Goal: Task Accomplishment & Management: Complete application form

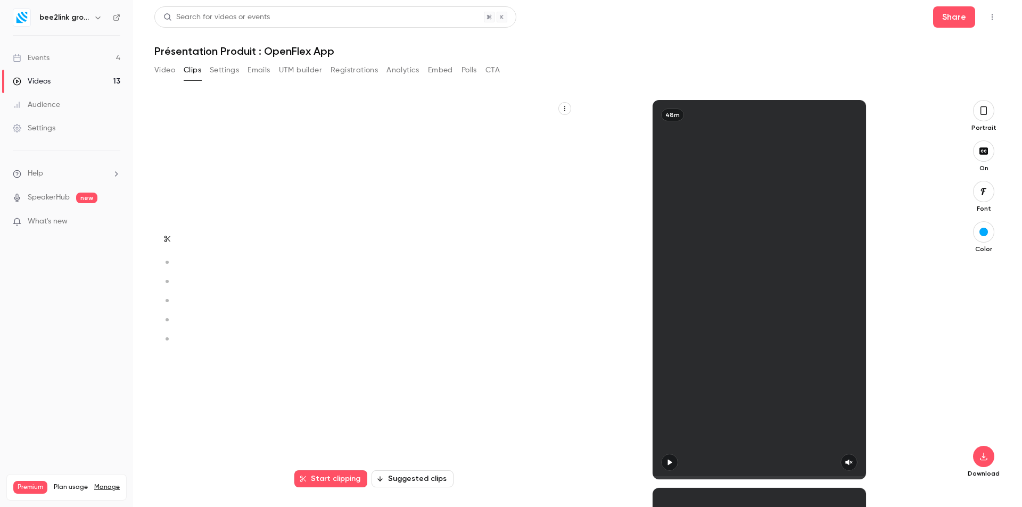
click at [68, 18] on h6 "bee2link group" at bounding box center [64, 17] width 50 height 11
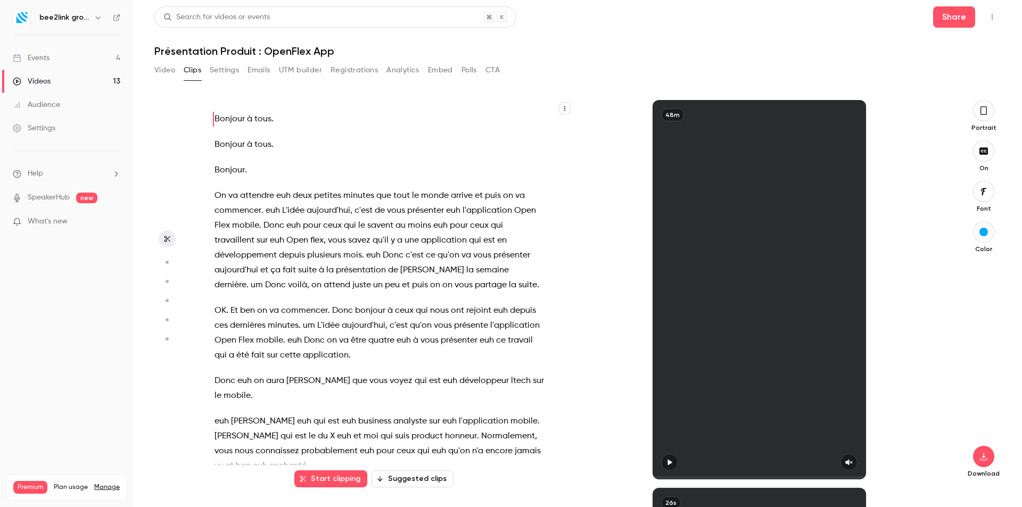
click at [96, 17] on icon "button" at bounding box center [97, 18] width 5 height 3
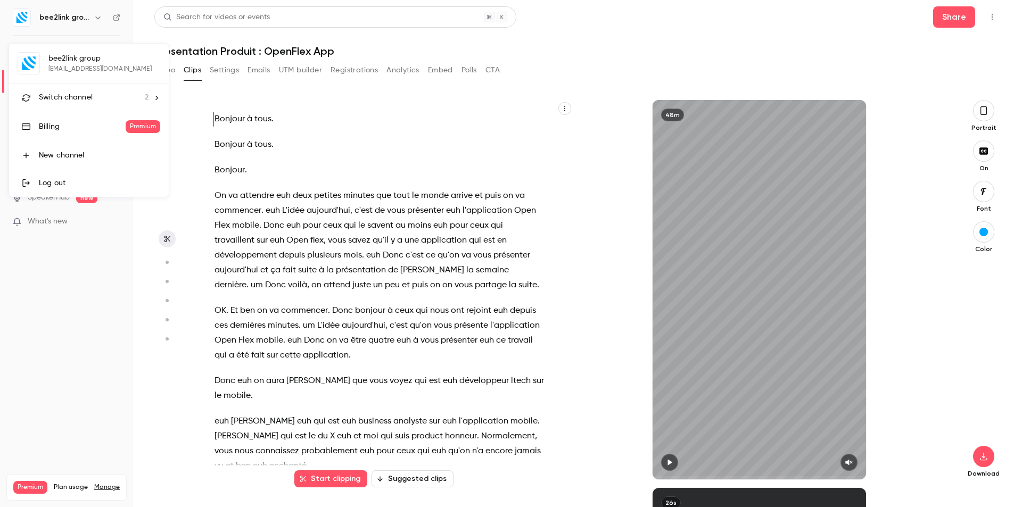
click at [155, 98] on icon at bounding box center [156, 97] width 7 height 7
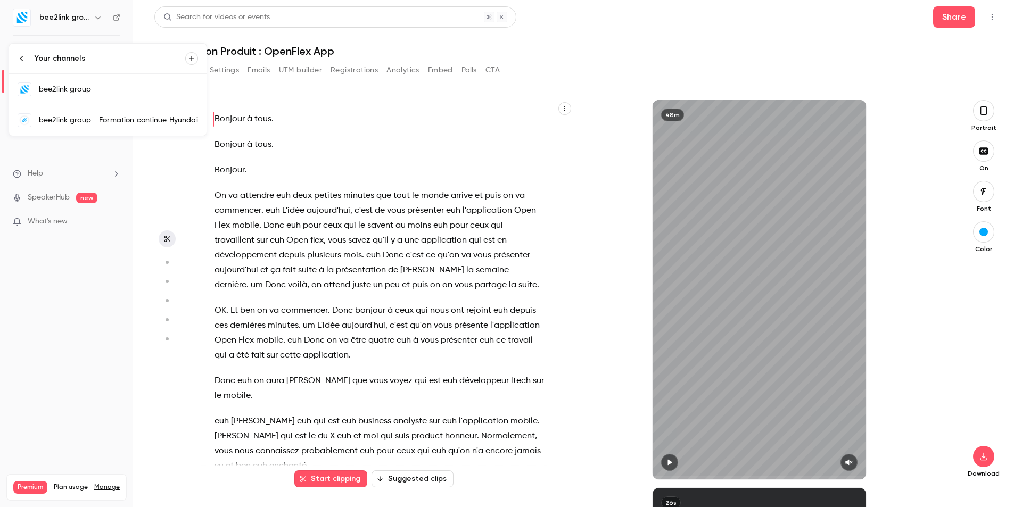
click at [94, 15] on div at bounding box center [511, 253] width 1022 height 507
click at [44, 21] on h6 "bee2link group" at bounding box center [64, 17] width 50 height 11
click at [100, 19] on icon "button" at bounding box center [98, 17] width 9 height 9
click at [22, 54] on li "Your channels" at bounding box center [108, 59] width 198 height 30
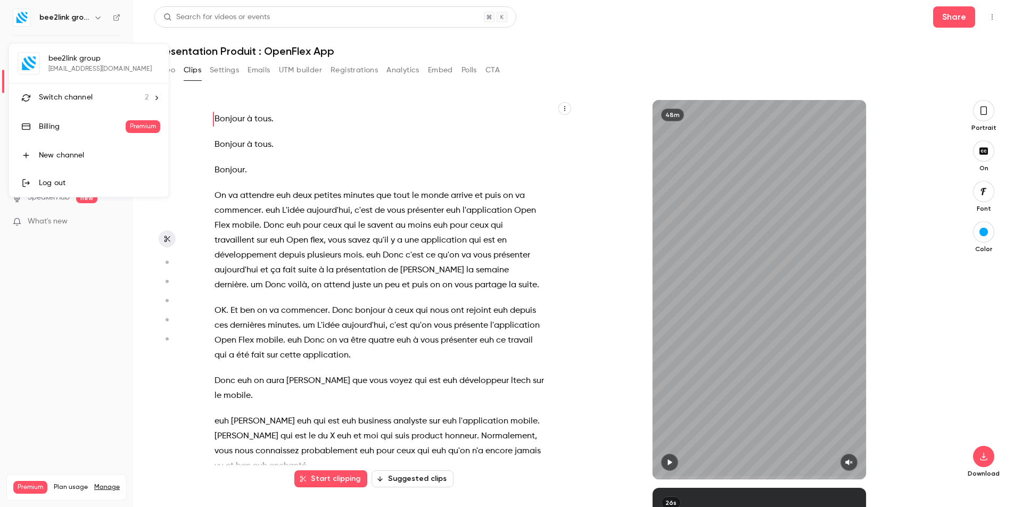
click at [53, 178] on div "Log out" at bounding box center [99, 183] width 121 height 11
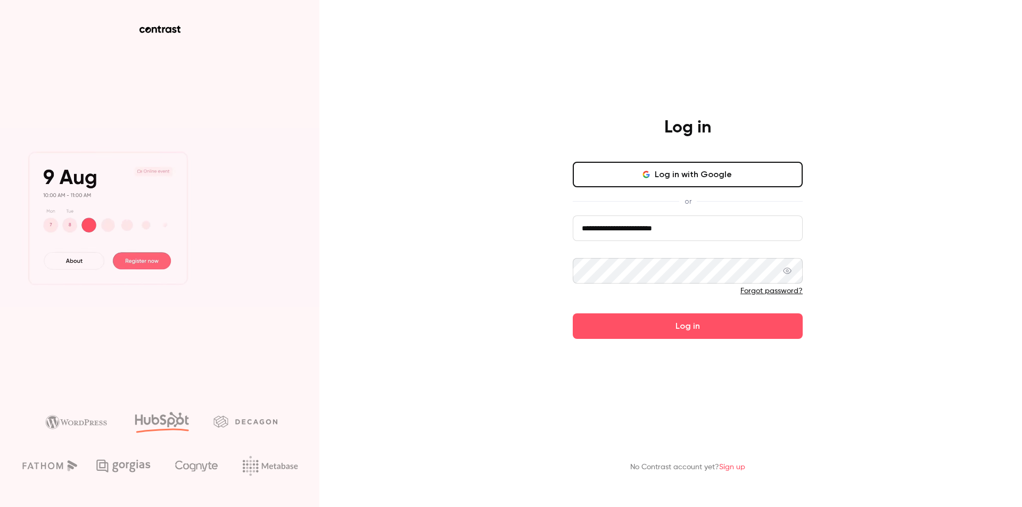
click at [737, 238] on input "**********" at bounding box center [688, 229] width 230 height 26
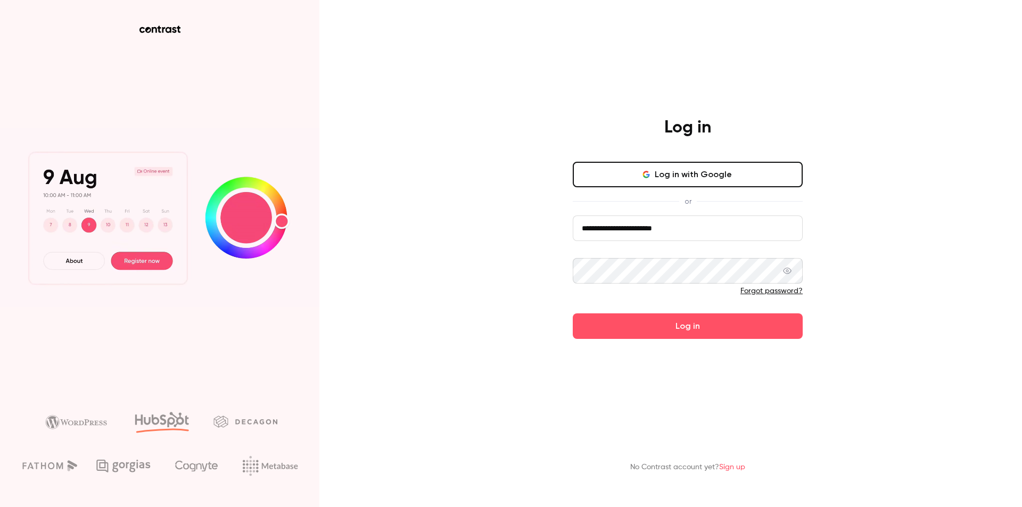
type input "**********"
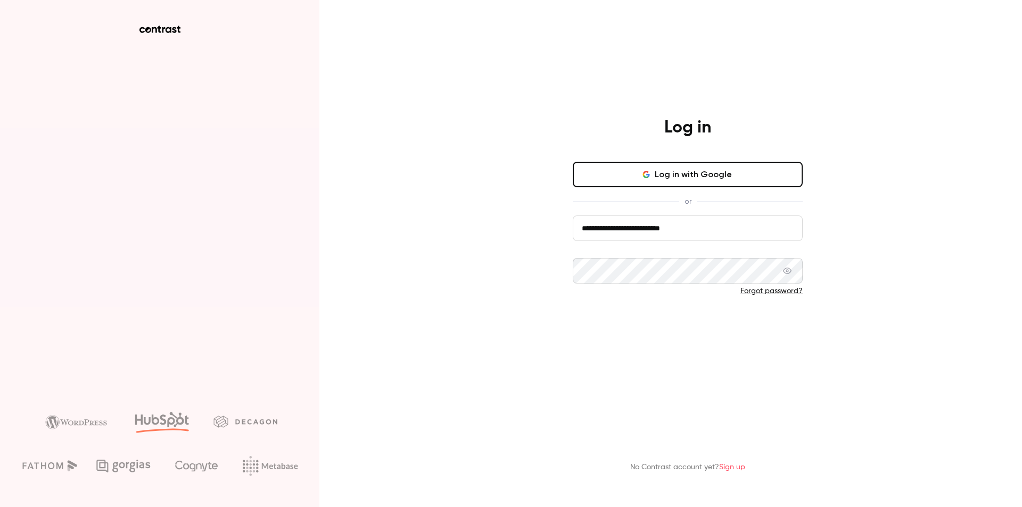
click at [674, 327] on button "Log in" at bounding box center [688, 327] width 230 height 26
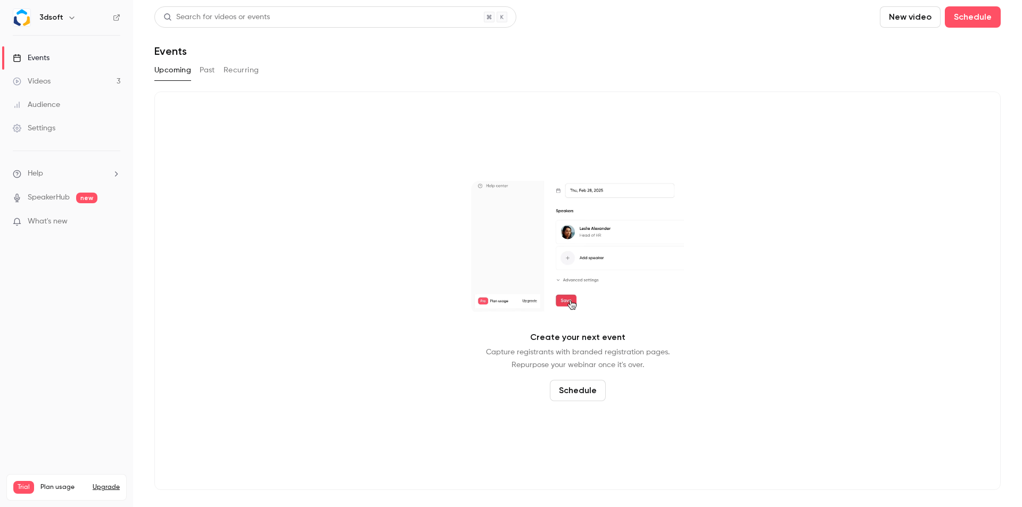
click at [44, 86] on div "Videos" at bounding box center [32, 81] width 38 height 11
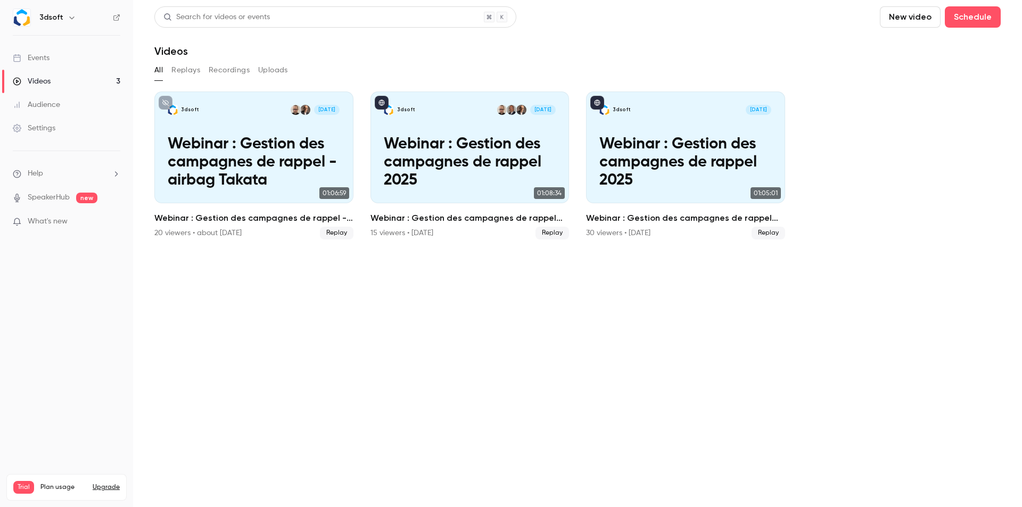
click at [180, 69] on button "Replays" at bounding box center [185, 70] width 29 height 17
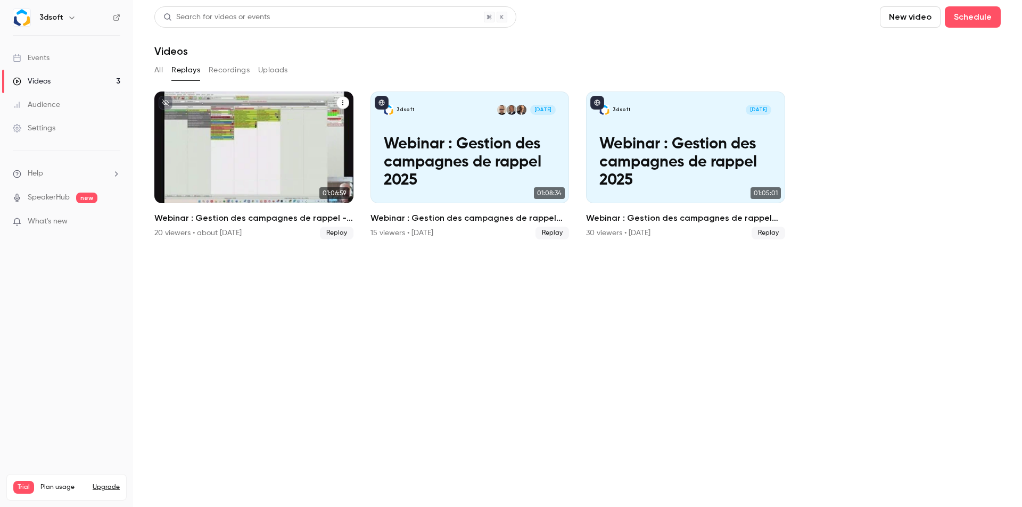
click at [270, 147] on p "Webinar : Gestion des campagnes de rappel - airbag Takata" at bounding box center [254, 163] width 172 height 54
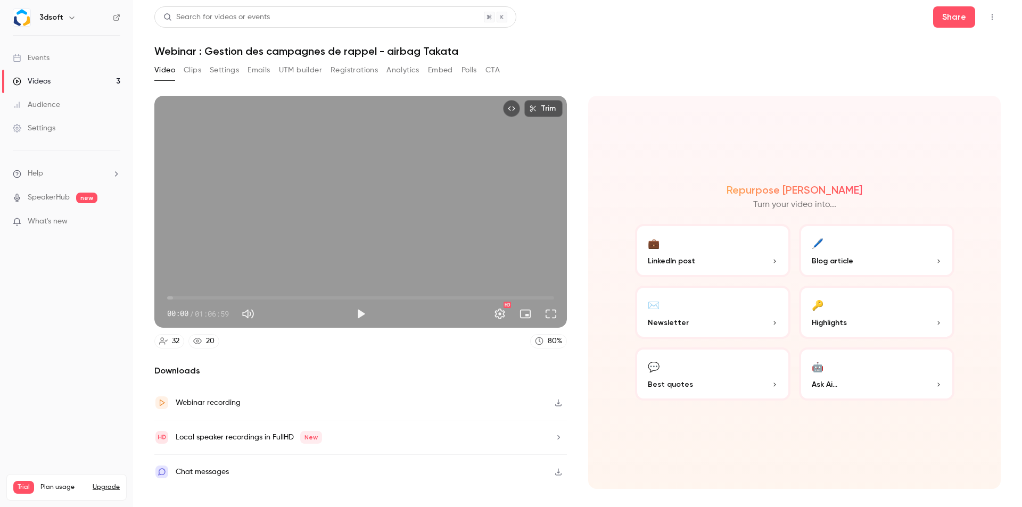
click at [196, 70] on button "Clips" at bounding box center [193, 70] width 18 height 17
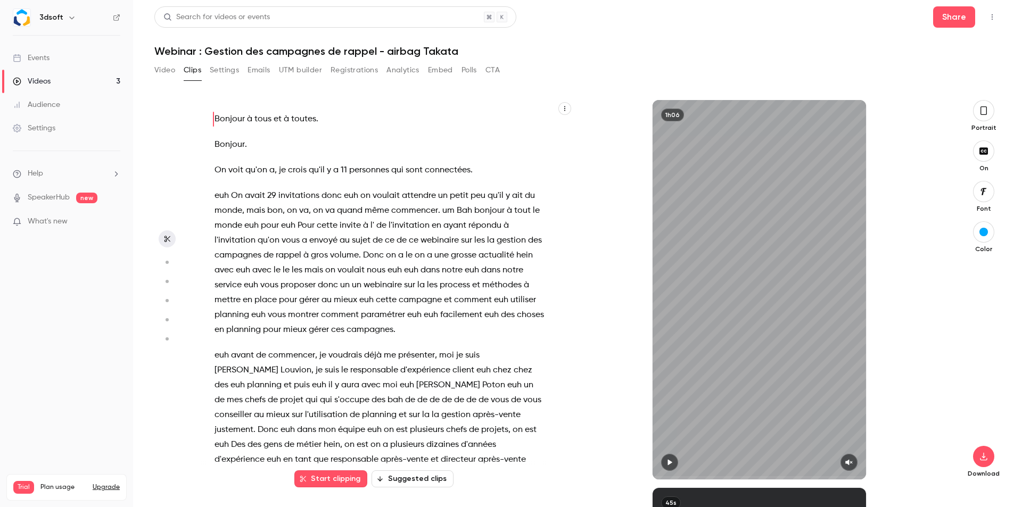
click at [989, 106] on button "button" at bounding box center [983, 110] width 21 height 21
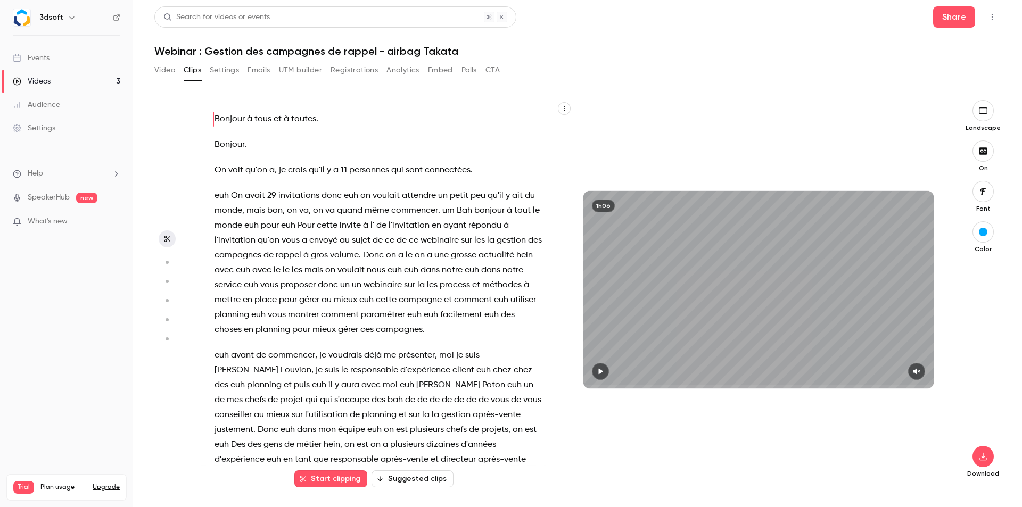
click at [986, 110] on icon "button" at bounding box center [983, 110] width 12 height 9
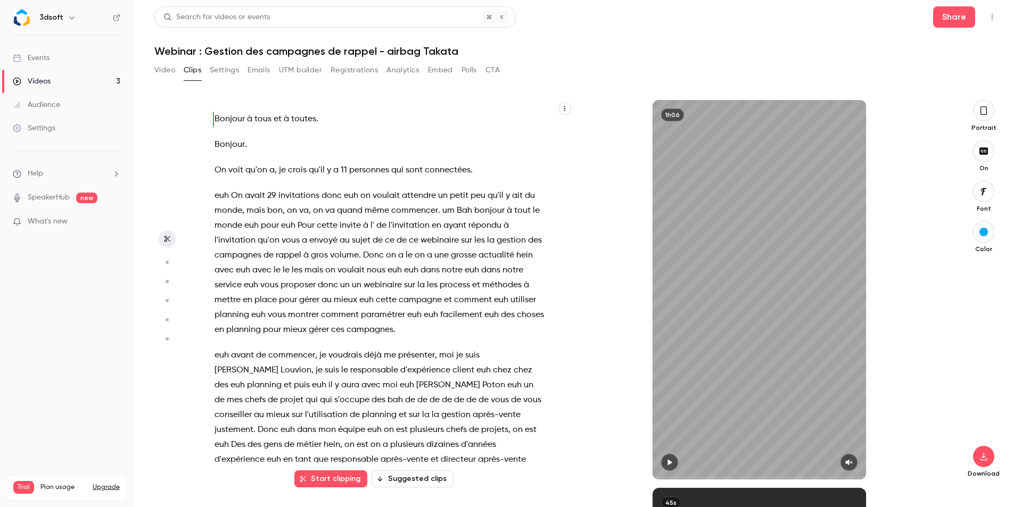
click at [986, 110] on icon "button" at bounding box center [984, 111] width 9 height 12
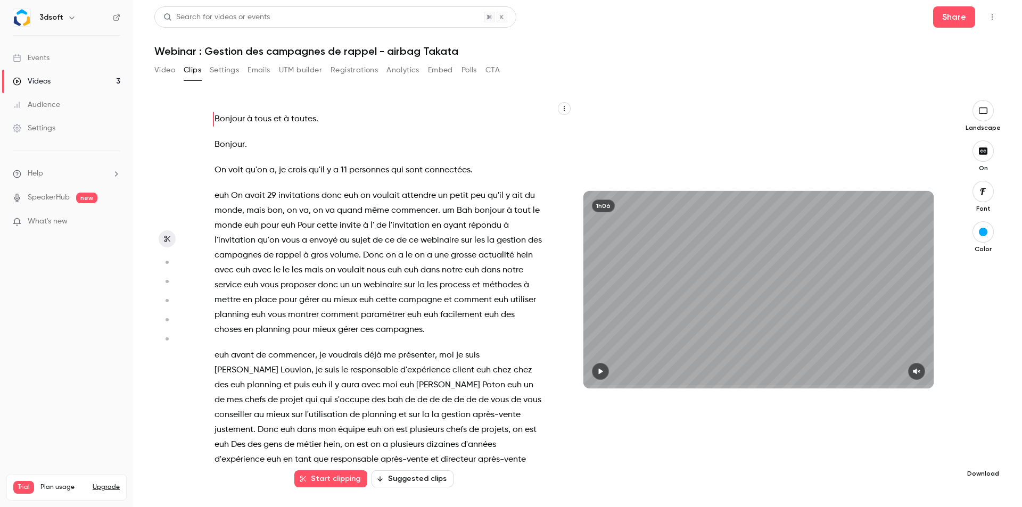
click at [982, 454] on icon "button" at bounding box center [983, 456] width 13 height 9
click at [925, 446] on span "High quality requires longer processing" at bounding box center [903, 447] width 121 height 11
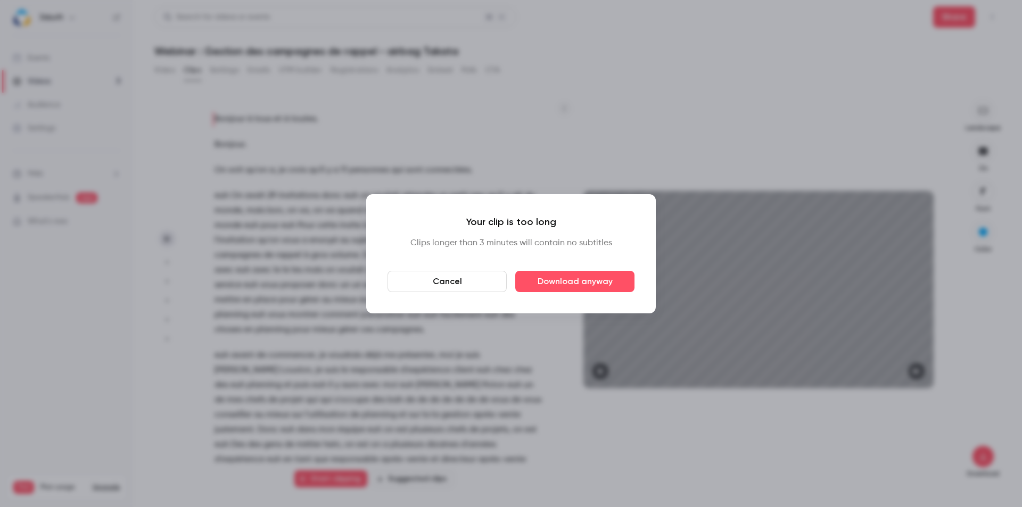
click at [472, 283] on button "Cancel" at bounding box center [447, 281] width 119 height 21
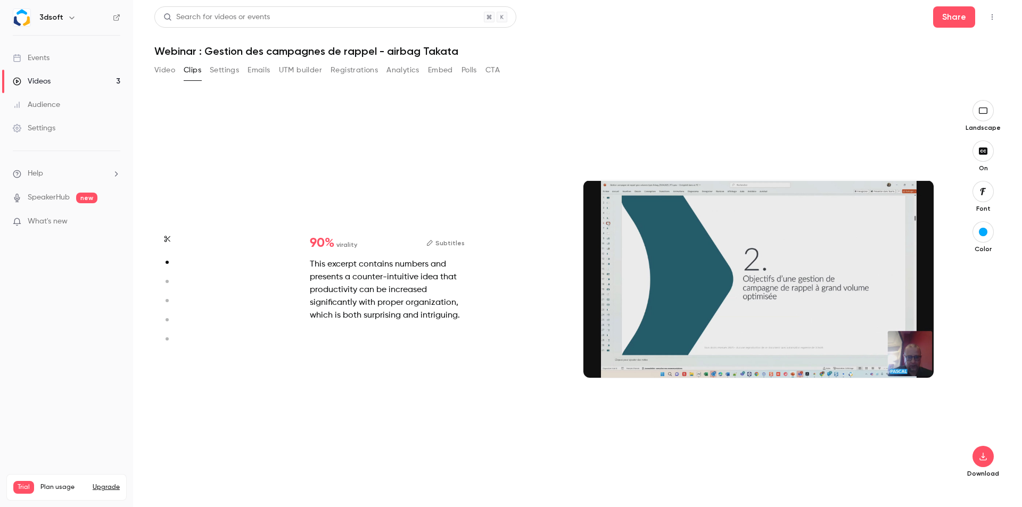
scroll to position [388, 0]
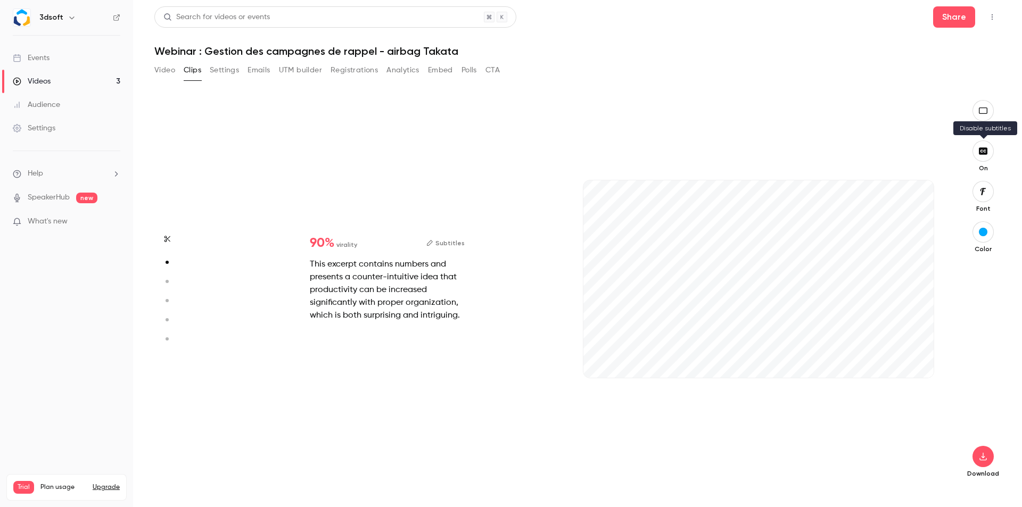
click at [979, 153] on icon "button" at bounding box center [983, 151] width 12 height 9
click at [984, 149] on icon "button" at bounding box center [983, 151] width 12 height 9
type input "***"
click at [165, 73] on button "Video" at bounding box center [164, 70] width 21 height 17
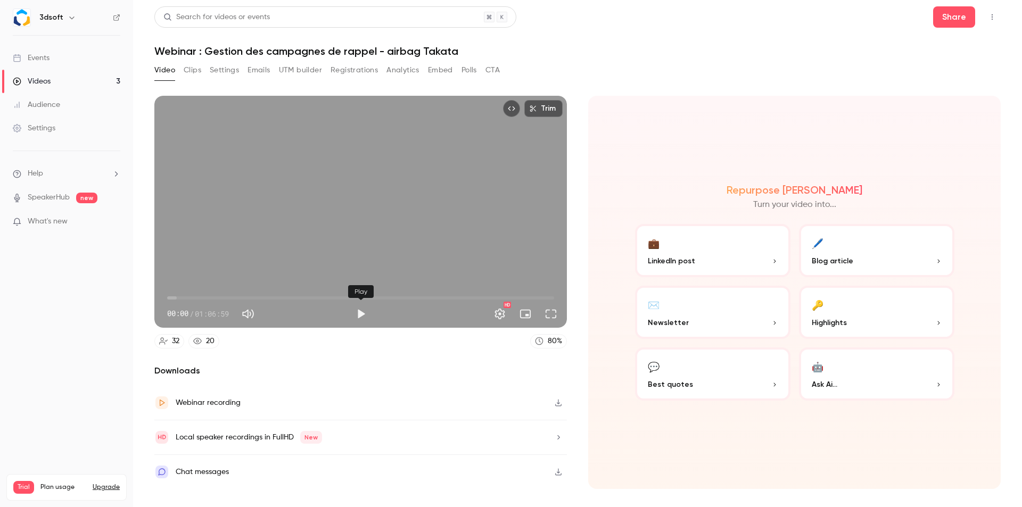
click at [359, 310] on button "Play" at bounding box center [360, 313] width 21 height 21
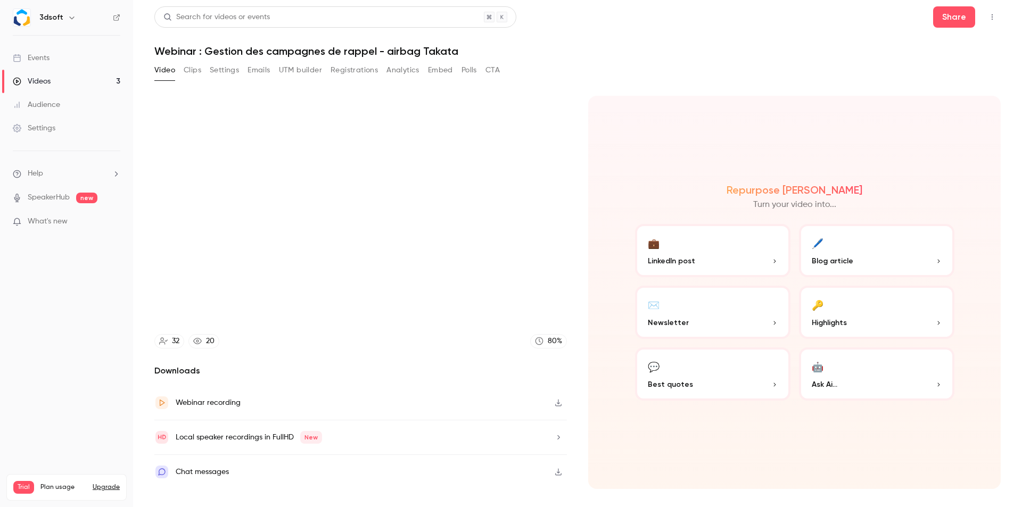
type input "***"
click at [190, 70] on button "Clips" at bounding box center [193, 70] width 18 height 17
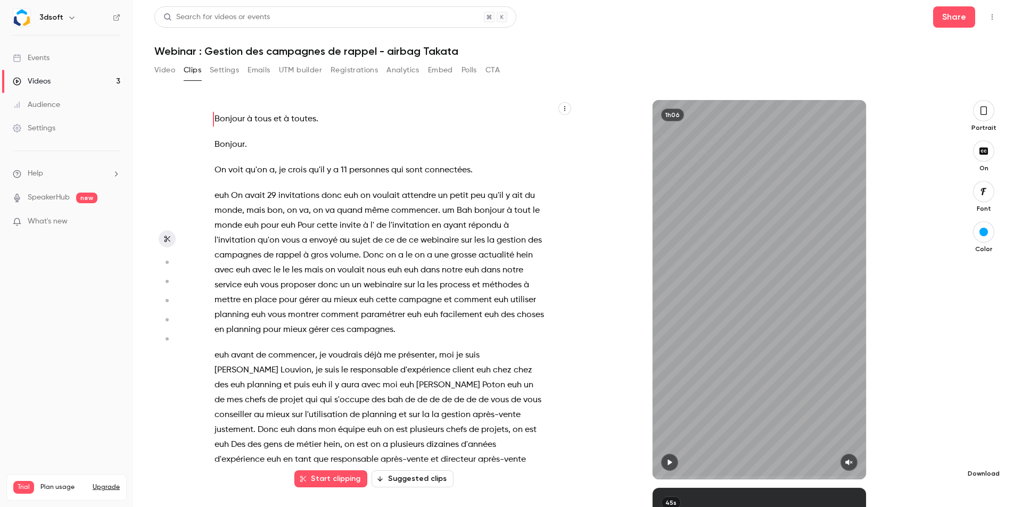
click at [981, 459] on icon "button" at bounding box center [983, 457] width 7 height 8
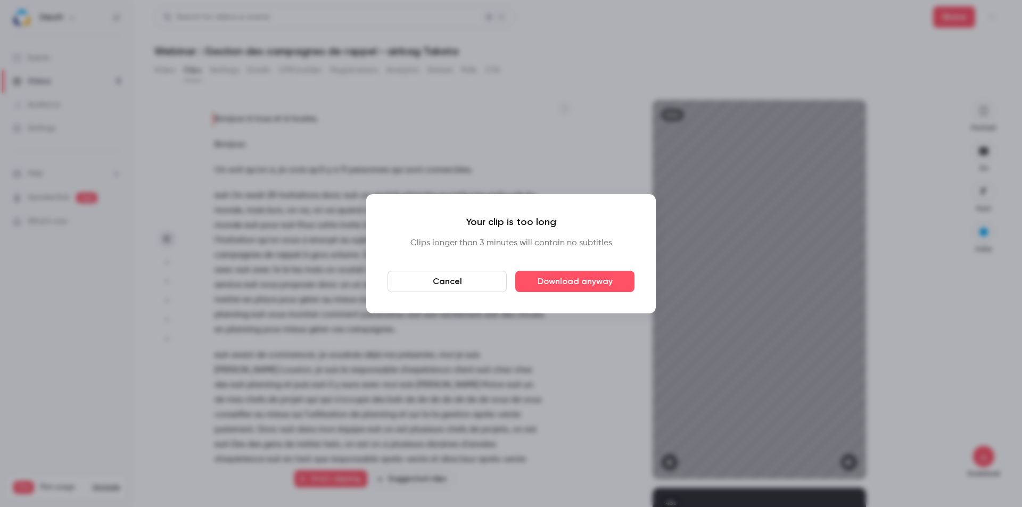
click at [442, 278] on button "Cancel" at bounding box center [447, 281] width 119 height 21
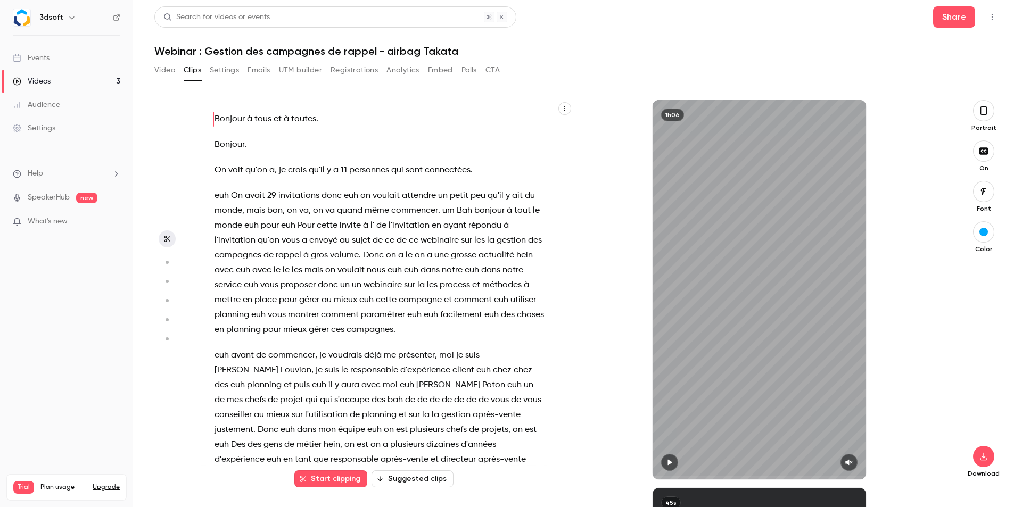
click at [795, 169] on div "1h06" at bounding box center [759, 290] width 213 height 380
click at [563, 107] on icon "button" at bounding box center [565, 108] width 6 height 6
click at [608, 79] on div at bounding box center [511, 253] width 1022 height 507
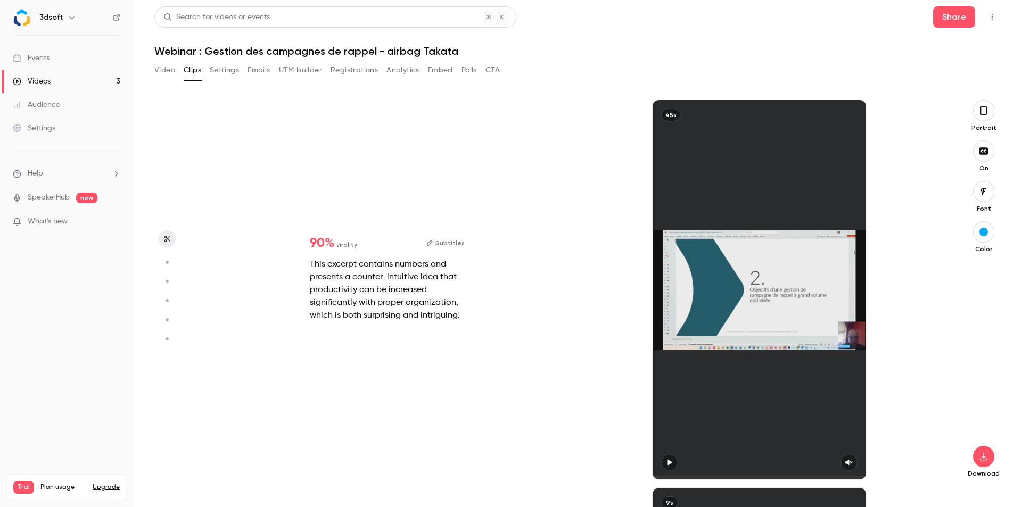
type input "*"
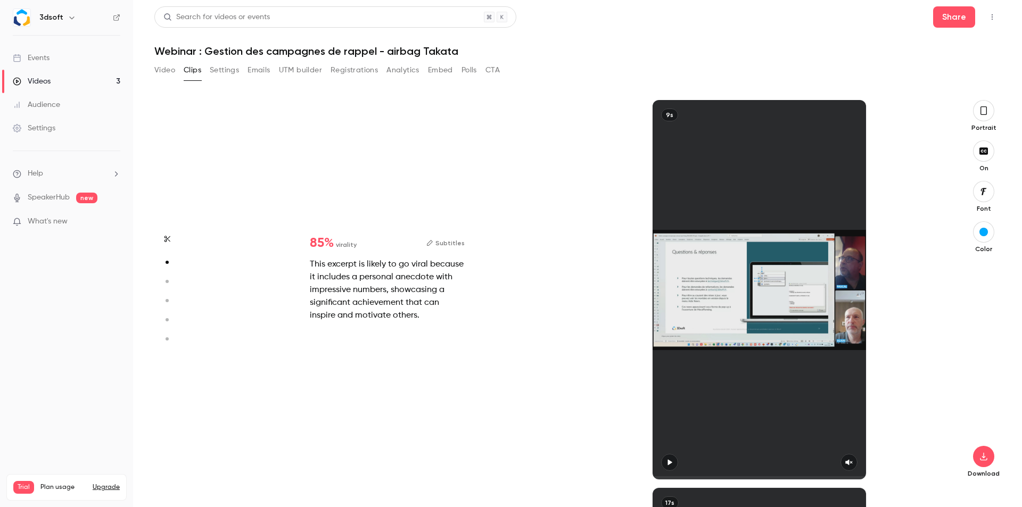
type input "*"
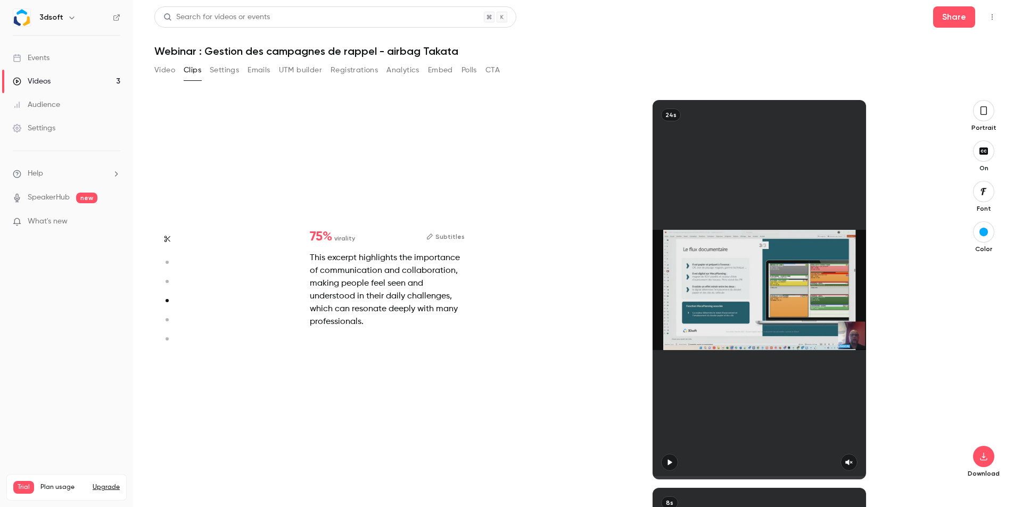
type input "***"
type input "*"
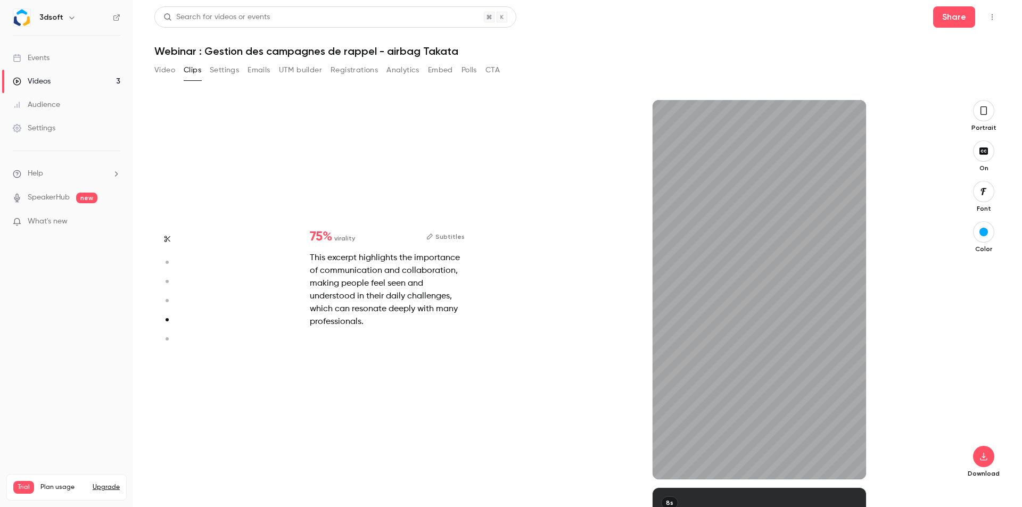
type input "***"
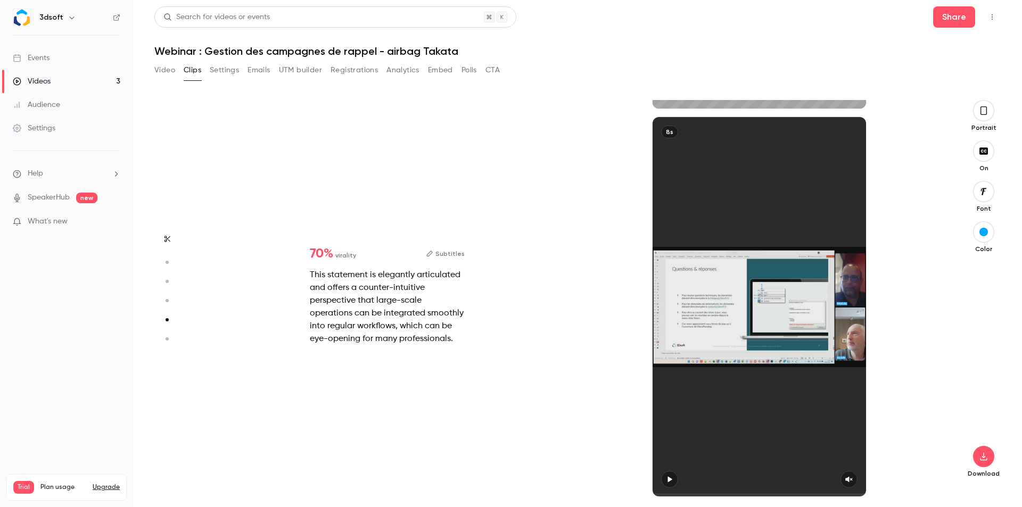
type input "*"
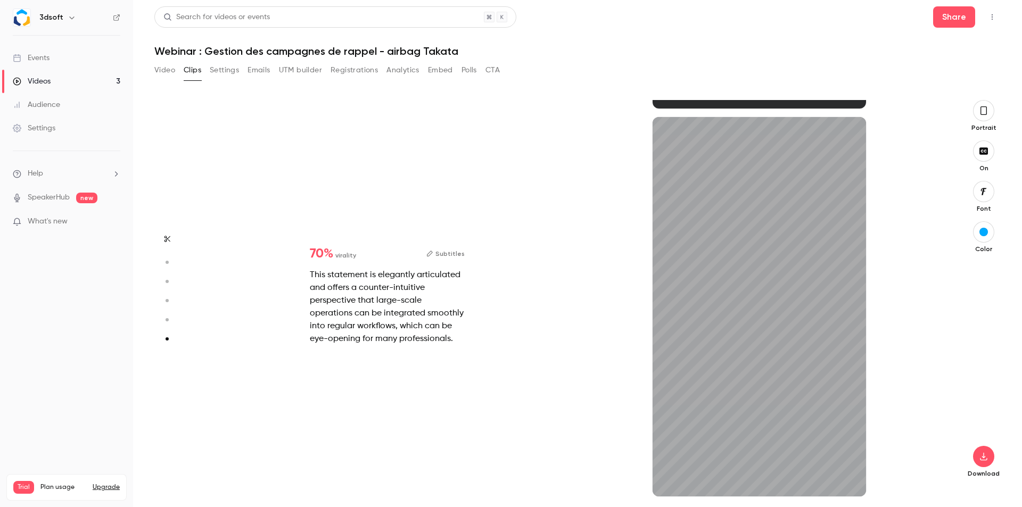
type input "***"
click at [58, 80] on link "Videos 3" at bounding box center [66, 81] width 133 height 23
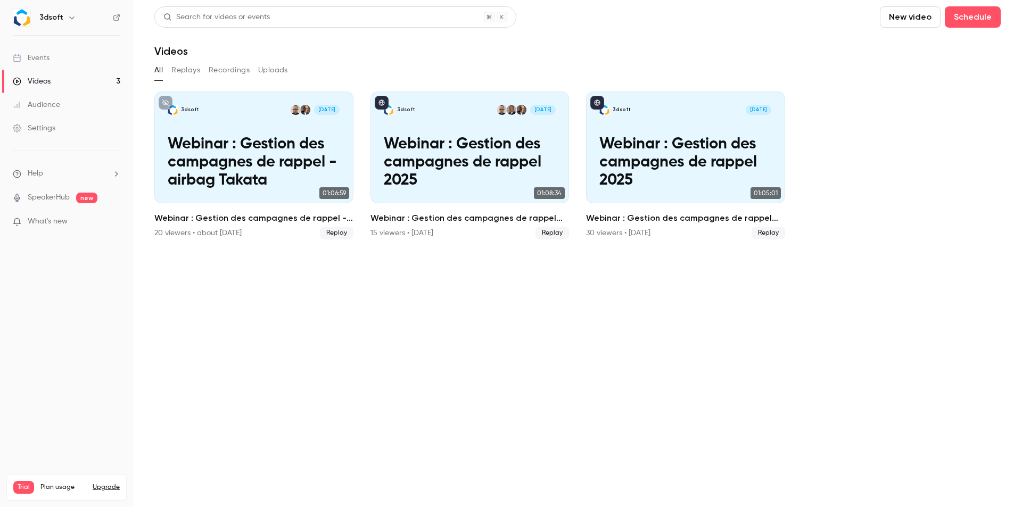
click at [51, 57] on link "Events" at bounding box center [66, 57] width 133 height 23
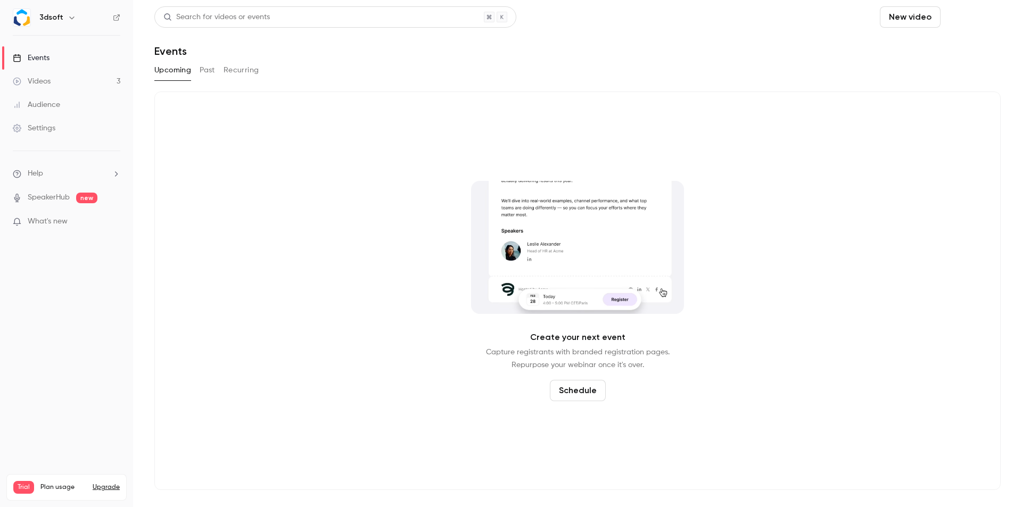
click at [974, 17] on button "Schedule" at bounding box center [973, 16] width 56 height 21
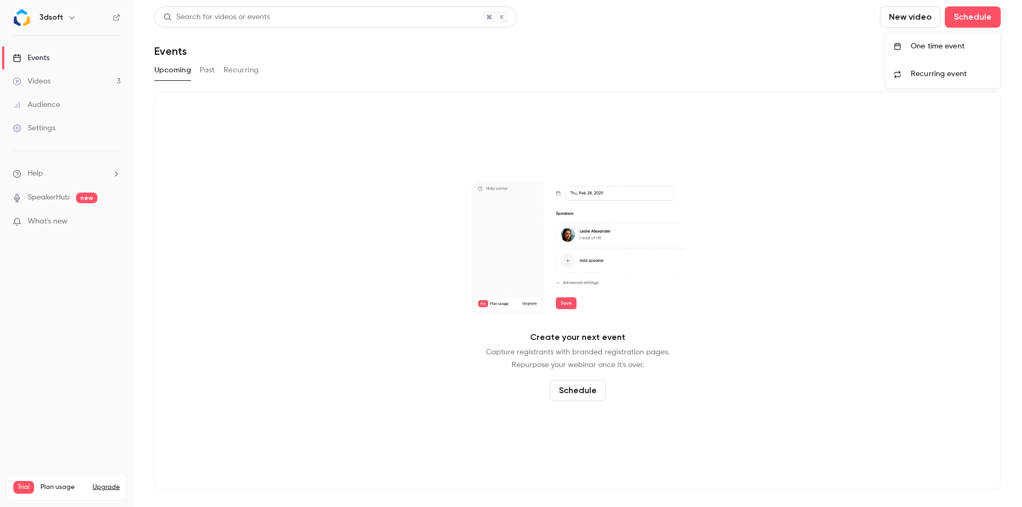
click at [948, 47] on div "One time event" at bounding box center [951, 46] width 81 height 11
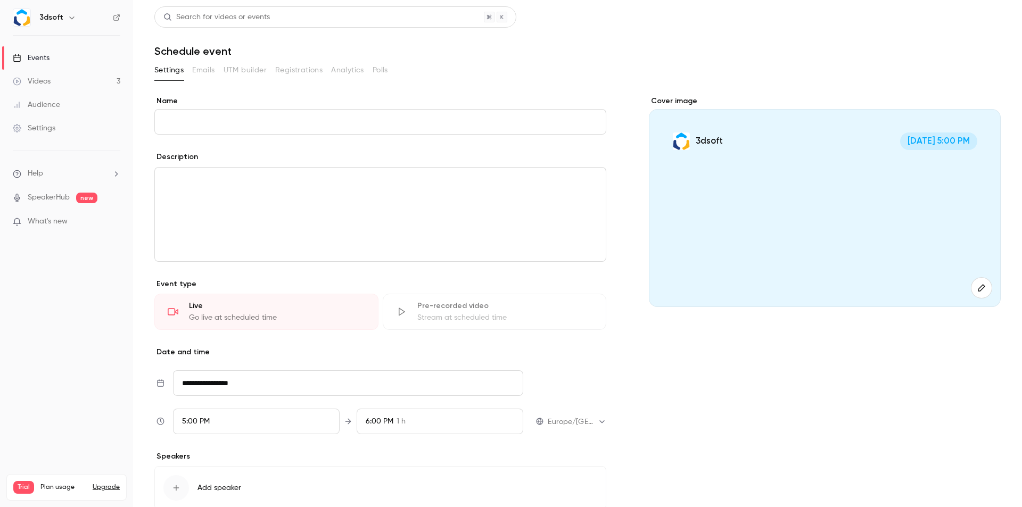
click at [367, 120] on input "Name" at bounding box center [380, 122] width 452 height 26
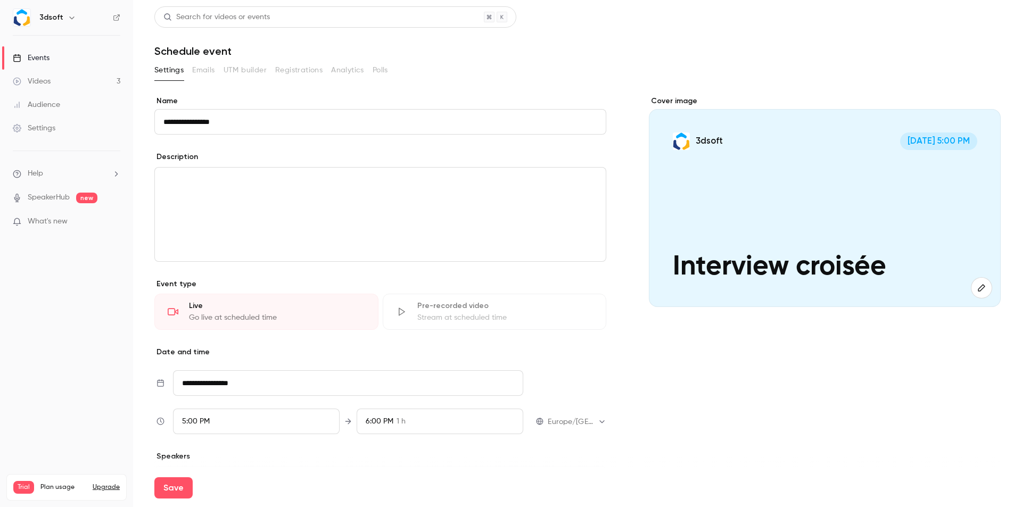
drag, startPoint x: 205, startPoint y: 127, endPoint x: 195, endPoint y: 126, distance: 9.6
click at [195, 126] on input "**********" at bounding box center [380, 122] width 452 height 26
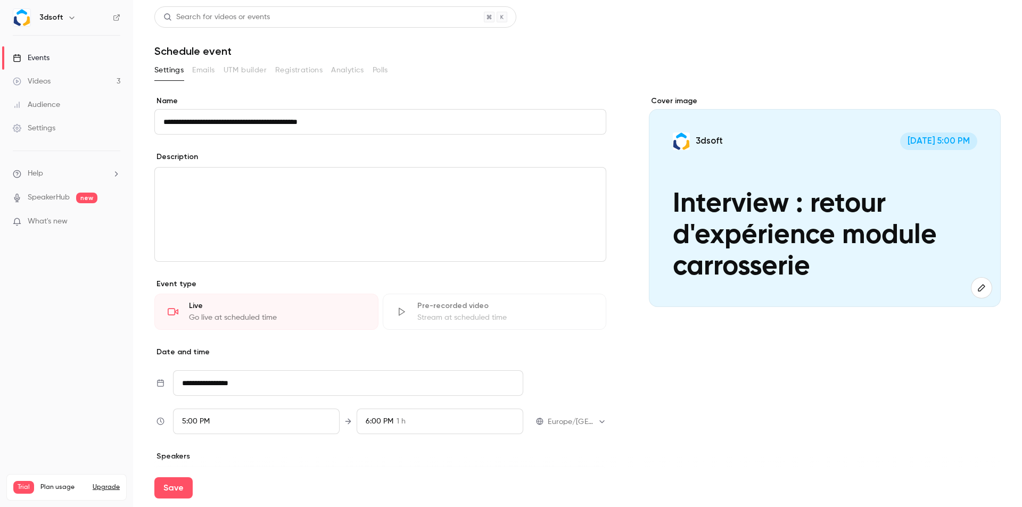
scroll to position [53, 0]
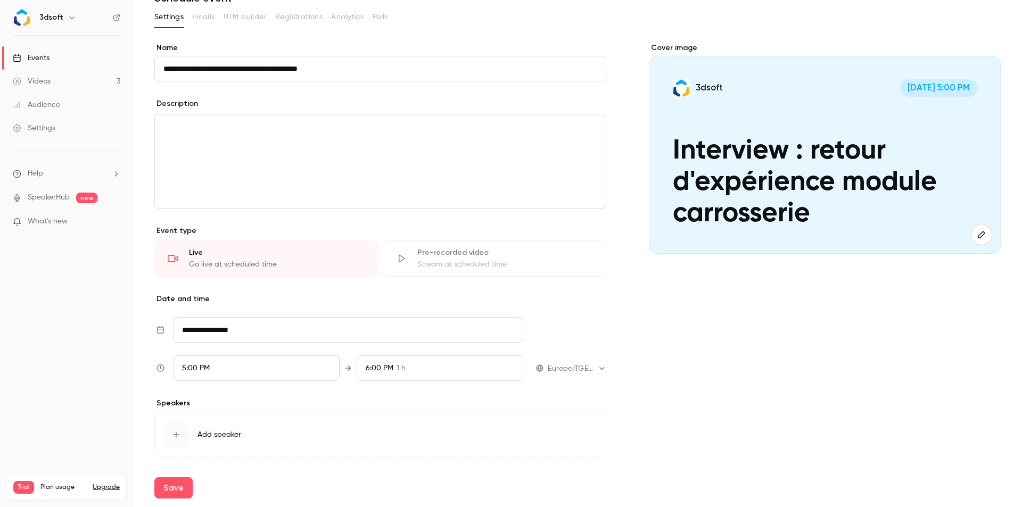
type input "**********"
click at [281, 333] on input "**********" at bounding box center [348, 330] width 350 height 26
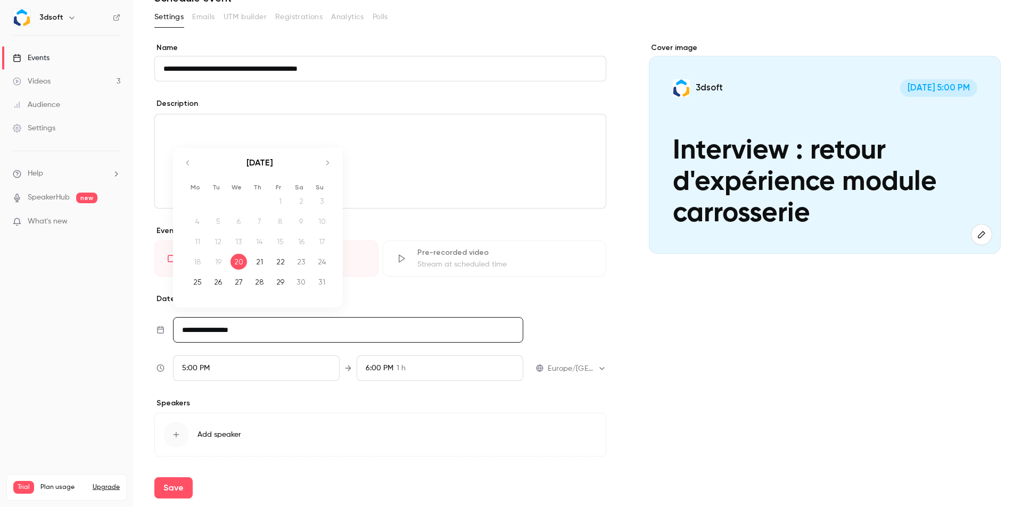
click at [325, 163] on icon "Move forward to switch to the next month." at bounding box center [327, 163] width 13 height 13
click at [184, 168] on icon "Move backward to switch to the previous month." at bounding box center [188, 163] width 13 height 13
click at [220, 282] on div "26" at bounding box center [218, 282] width 17 height 16
type input "**********"
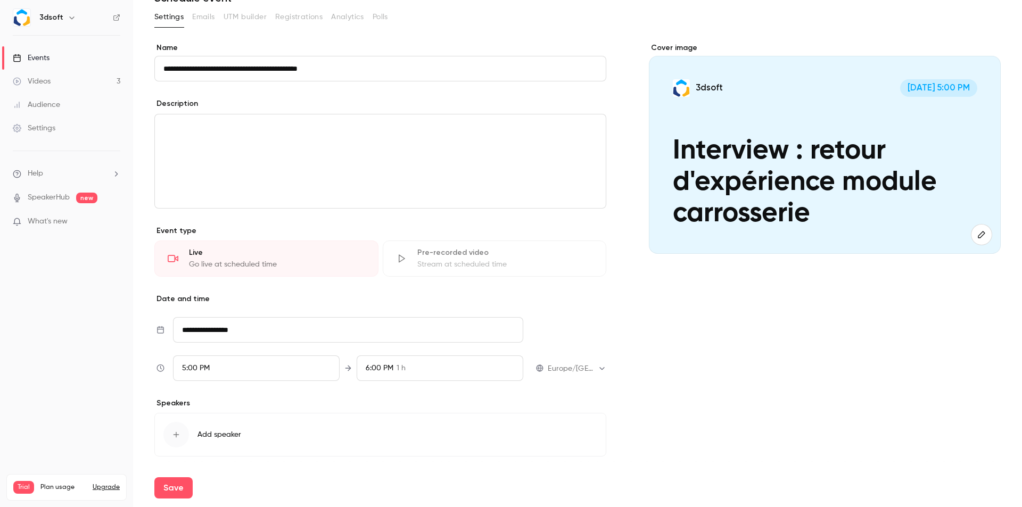
click at [285, 368] on div "5:00 PM" at bounding box center [256, 369] width 167 height 26
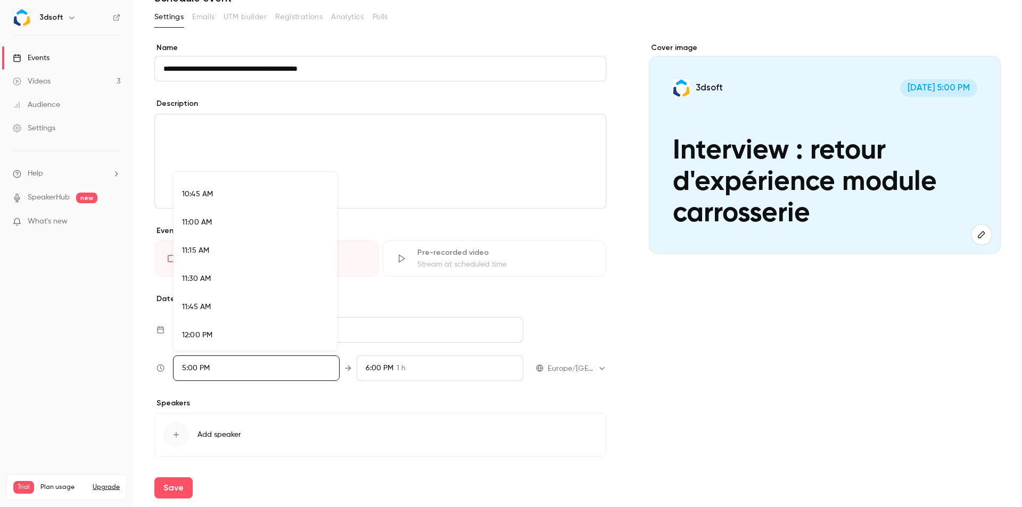
scroll to position [1151, 0]
click at [215, 219] on div "10:30 AM" at bounding box center [255, 219] width 146 height 11
click at [602, 317] on div at bounding box center [511, 253] width 1022 height 507
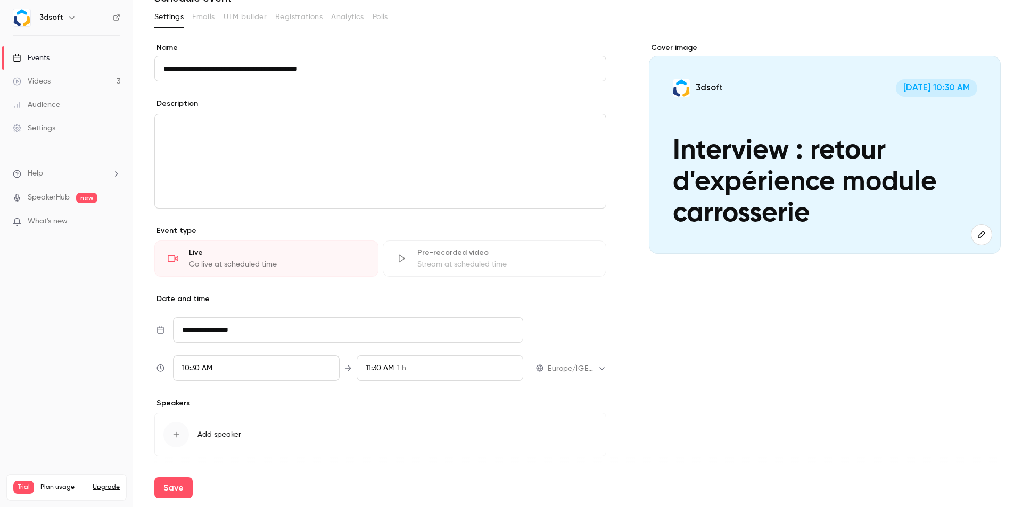
scroll to position [88, 0]
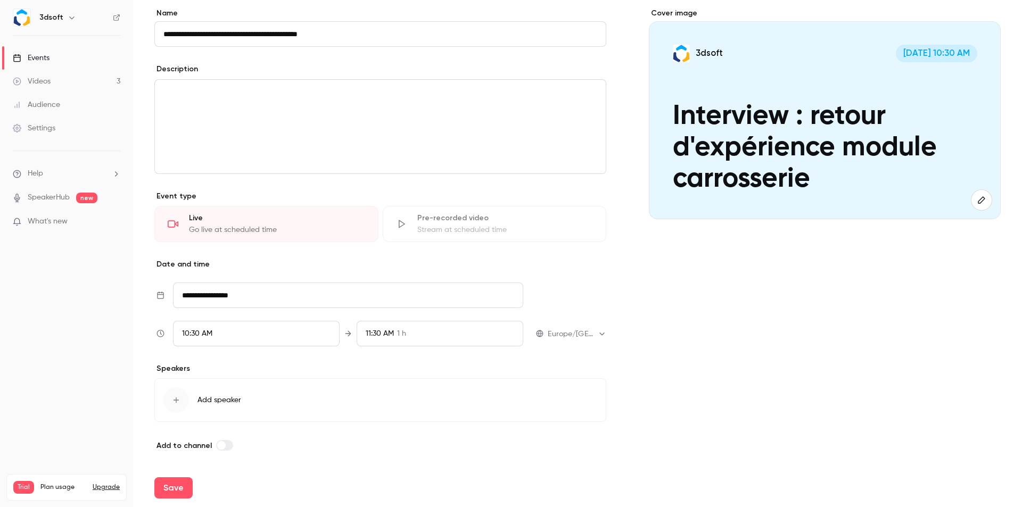
click at [332, 335] on div "10:30 AM" at bounding box center [256, 334] width 167 height 26
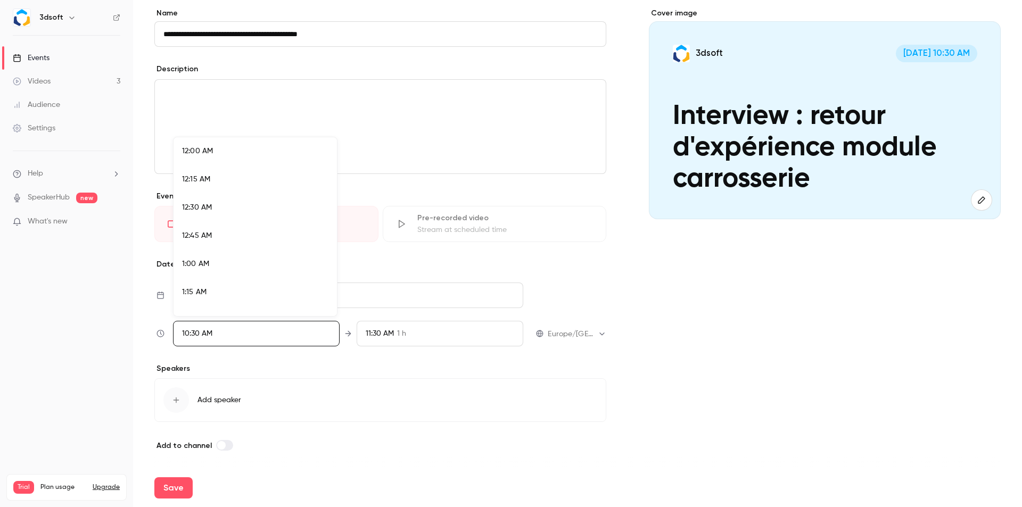
scroll to position [1110, 0]
click at [211, 174] on span "10:00 AM" at bounding box center [198, 169] width 32 height 7
click at [388, 358] on div at bounding box center [511, 253] width 1022 height 507
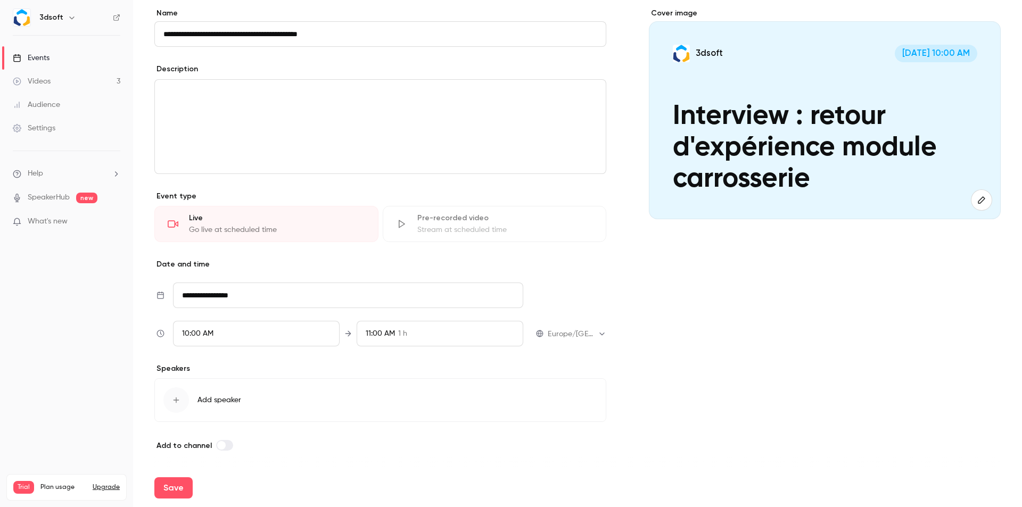
click at [415, 328] on div "11:00 AM 1 h" at bounding box center [440, 334] width 167 height 26
click at [416, 205] on span "30 min" at bounding box center [409, 207] width 23 height 11
click at [695, 296] on div at bounding box center [511, 253] width 1022 height 507
click at [572, 121] on div "editor" at bounding box center [380, 127] width 451 height 94
click at [156, 110] on icon "editor" at bounding box center [154, 109] width 7 height 6
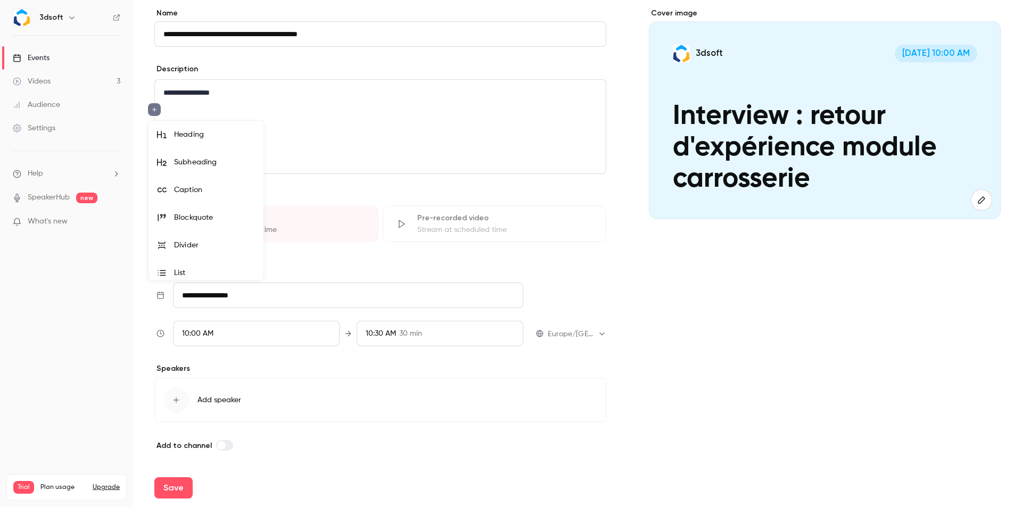
scroll to position [34, 0]
click at [194, 264] on div "Numbered List" at bounding box center [214, 266] width 81 height 11
click at [195, 108] on li "editor" at bounding box center [388, 108] width 417 height 11
drag, startPoint x: 188, startPoint y: 105, endPoint x: 192, endPoint y: 110, distance: 6.8
click at [188, 105] on li "editor" at bounding box center [388, 108] width 417 height 11
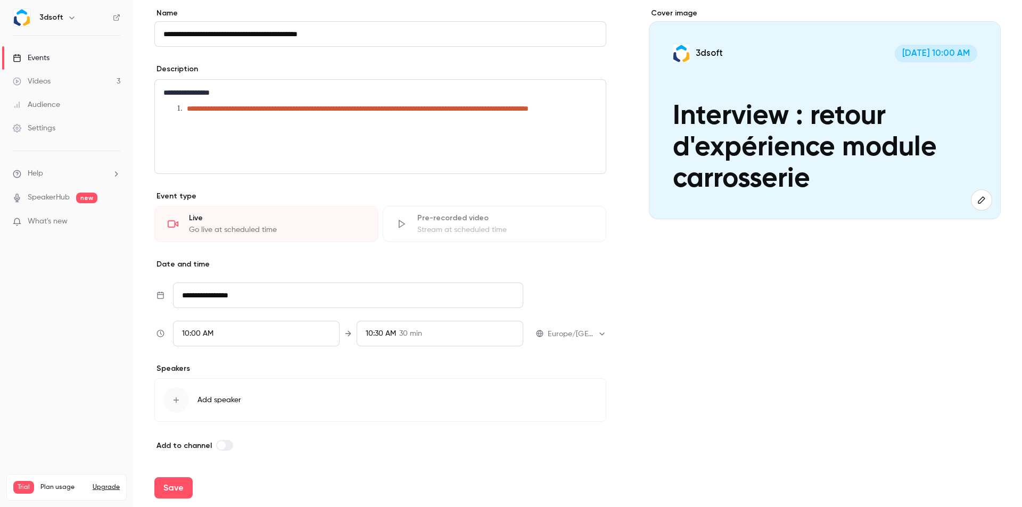
scroll to position [0, 0]
click at [202, 128] on li "editor" at bounding box center [388, 122] width 417 height 11
click at [163, 135] on div "**********" at bounding box center [380, 127] width 451 height 94
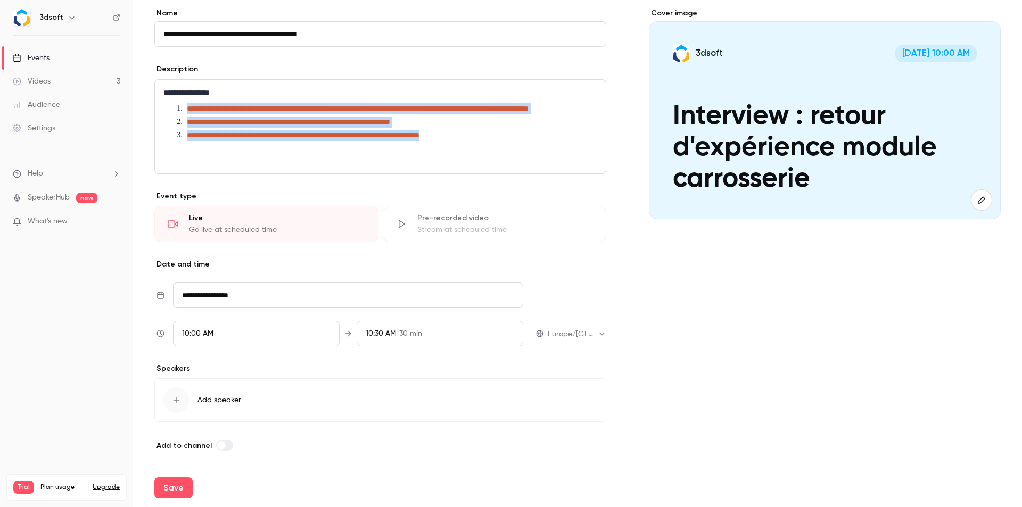
drag, startPoint x: 471, startPoint y: 144, endPoint x: 182, endPoint y: 111, distance: 290.5
click at [182, 111] on ol "**********" at bounding box center [380, 122] width 434 height 38
click at [380, 105] on span "**********" at bounding box center [358, 108] width 342 height 7
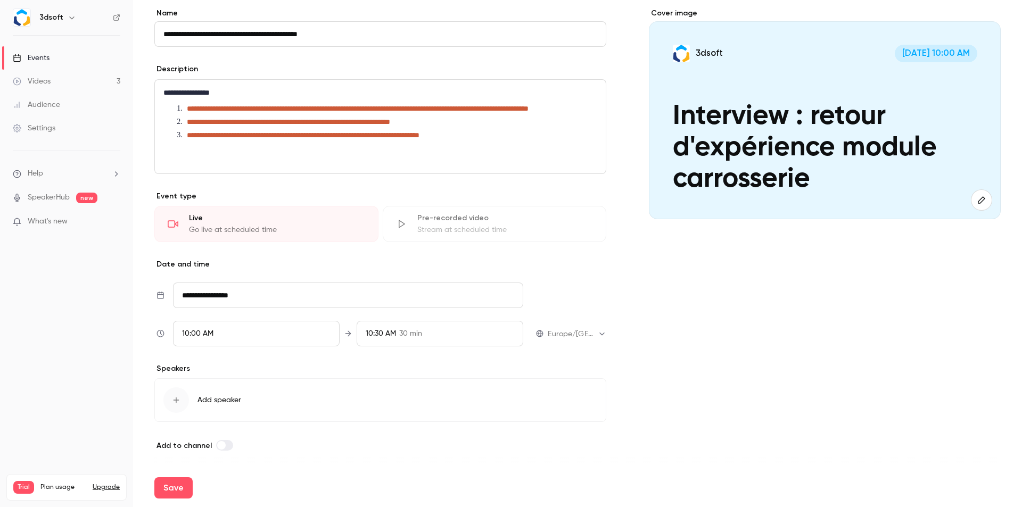
click at [371, 90] on p "**********" at bounding box center [378, 92] width 430 height 13
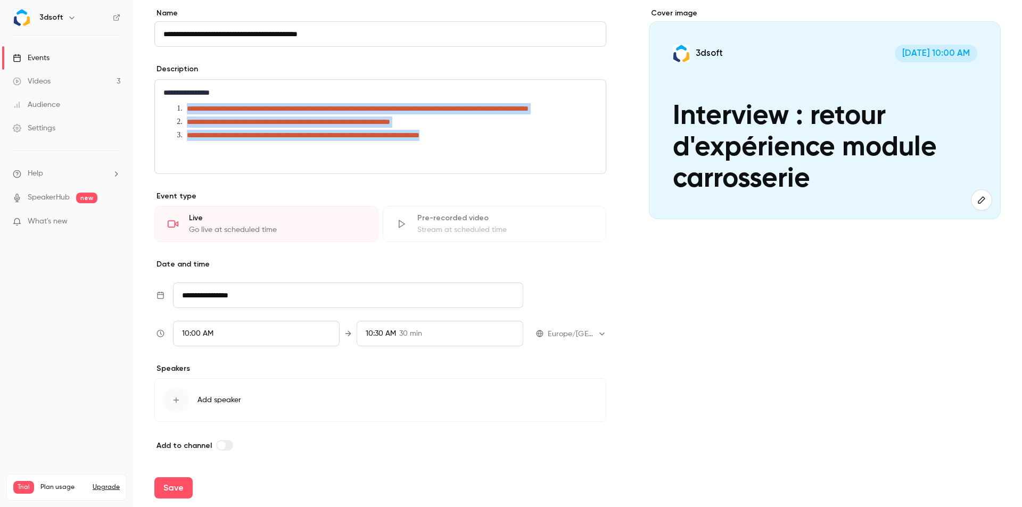
drag, startPoint x: 360, startPoint y: 147, endPoint x: 181, endPoint y: 109, distance: 182.9
click at [182, 110] on ol "**********" at bounding box center [380, 122] width 434 height 38
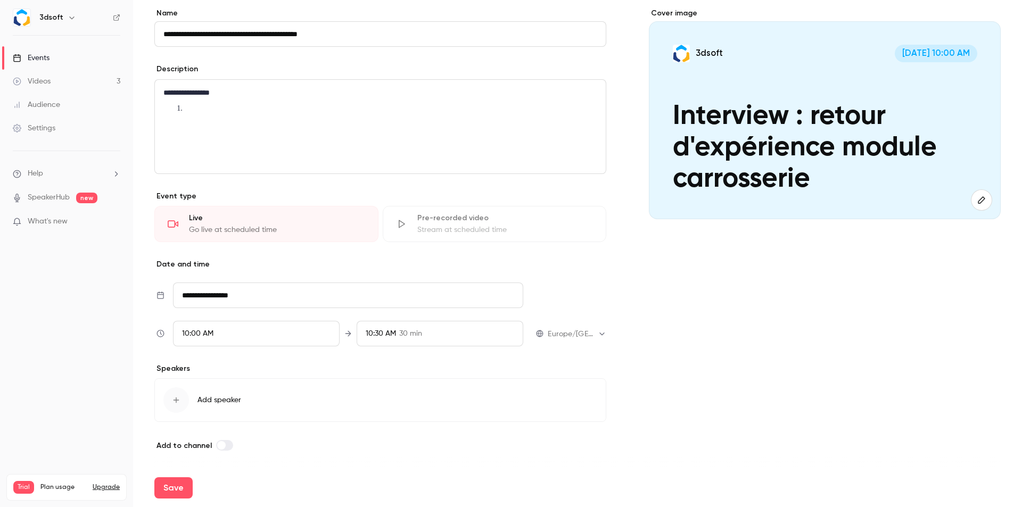
click at [204, 105] on li "editor" at bounding box center [388, 108] width 417 height 11
click at [200, 133] on li "editor" at bounding box center [388, 133] width 417 height 11
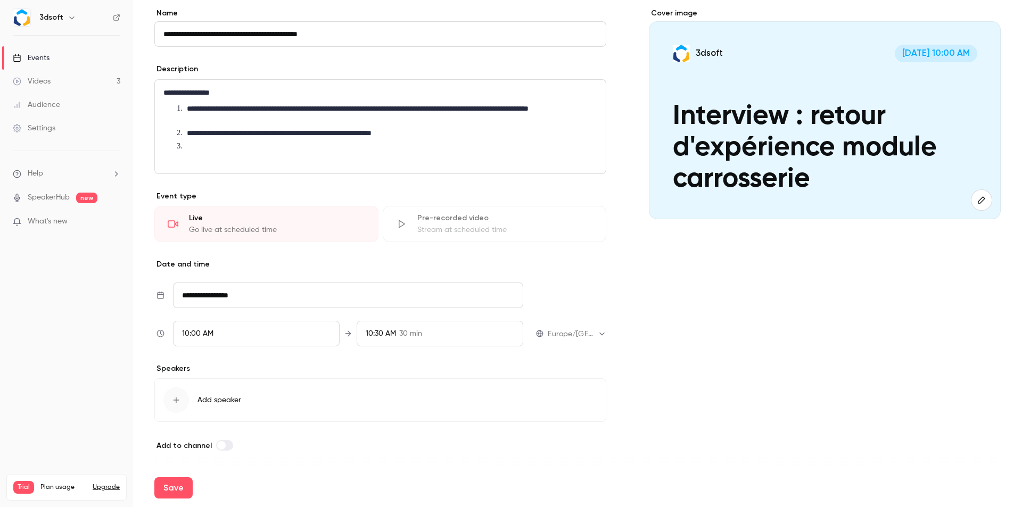
click at [217, 149] on li "editor" at bounding box center [388, 146] width 417 height 11
click at [211, 160] on li "editor" at bounding box center [388, 159] width 417 height 11
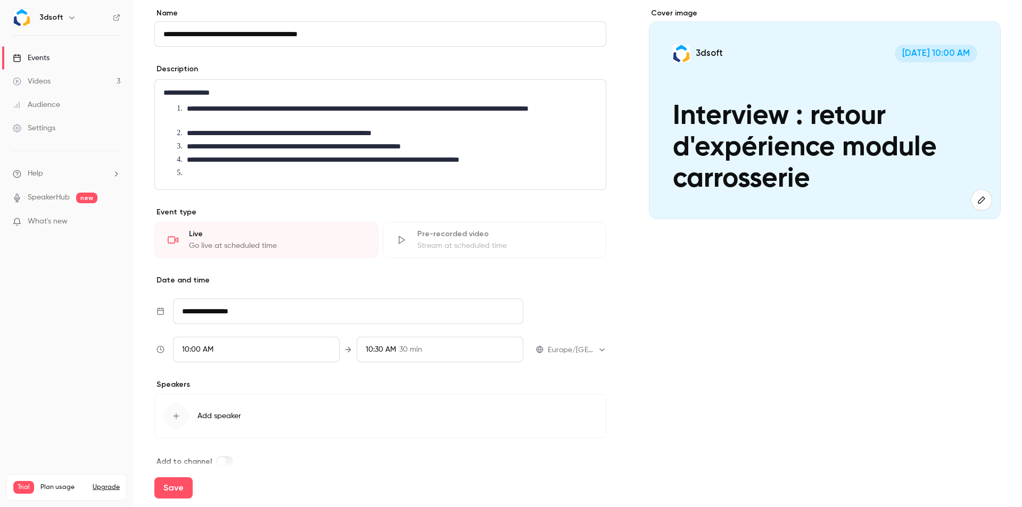
click at [209, 170] on li "editor" at bounding box center [388, 173] width 417 height 11
click at [744, 315] on div "Cover image 3dsoft [DATE] 10:00 AM Interview : retour d'expérience module carro…" at bounding box center [825, 238] width 352 height 460
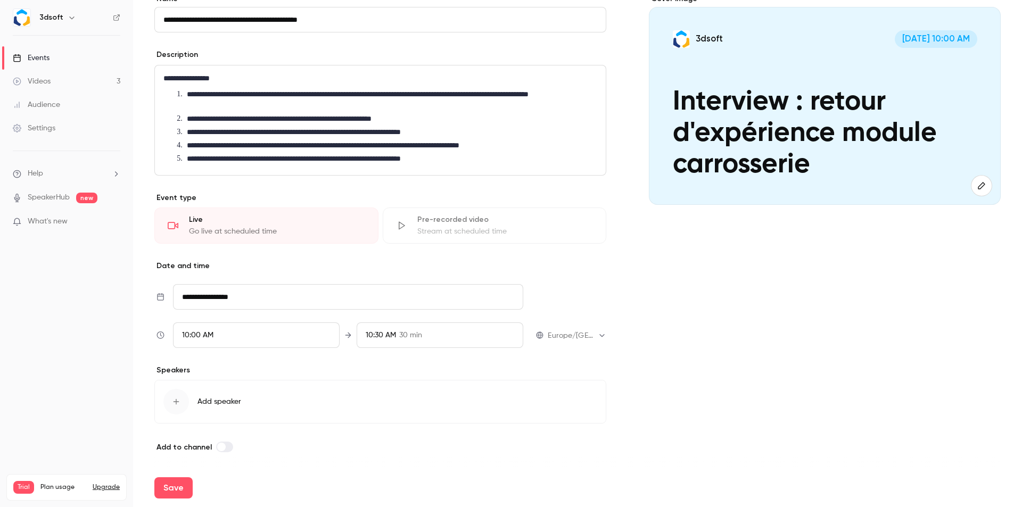
scroll to position [104, 0]
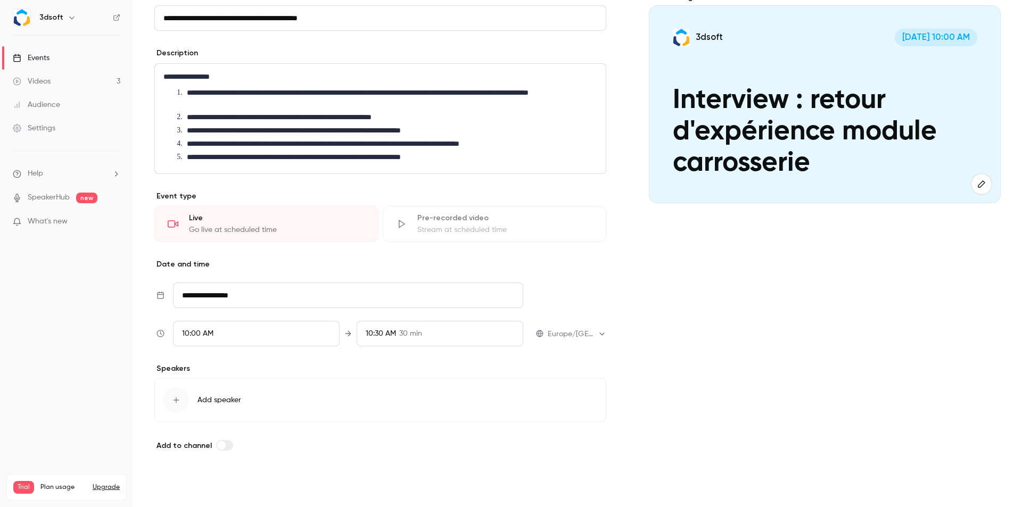
click at [180, 487] on button "Save" at bounding box center [173, 488] width 38 height 21
type input "**********"
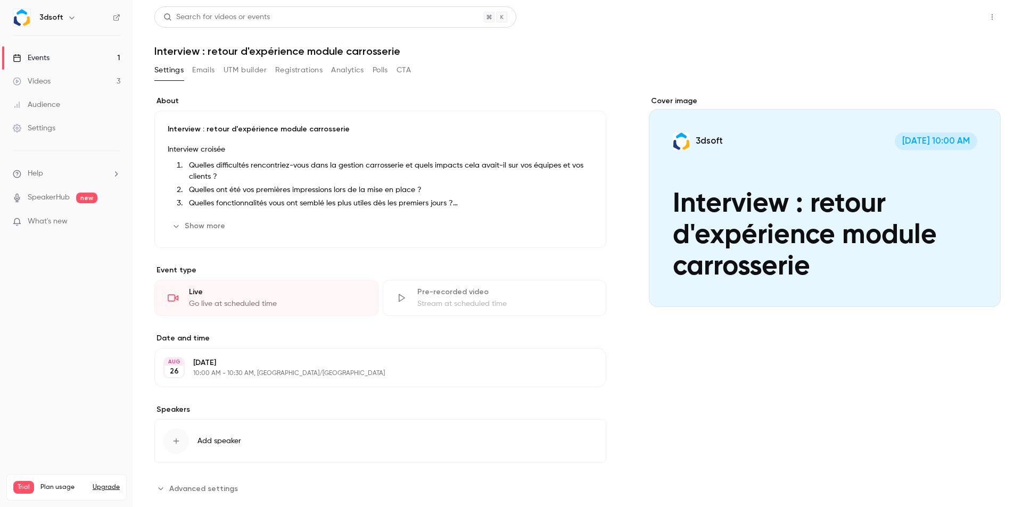
click at [950, 20] on button "Share" at bounding box center [954, 16] width 42 height 21
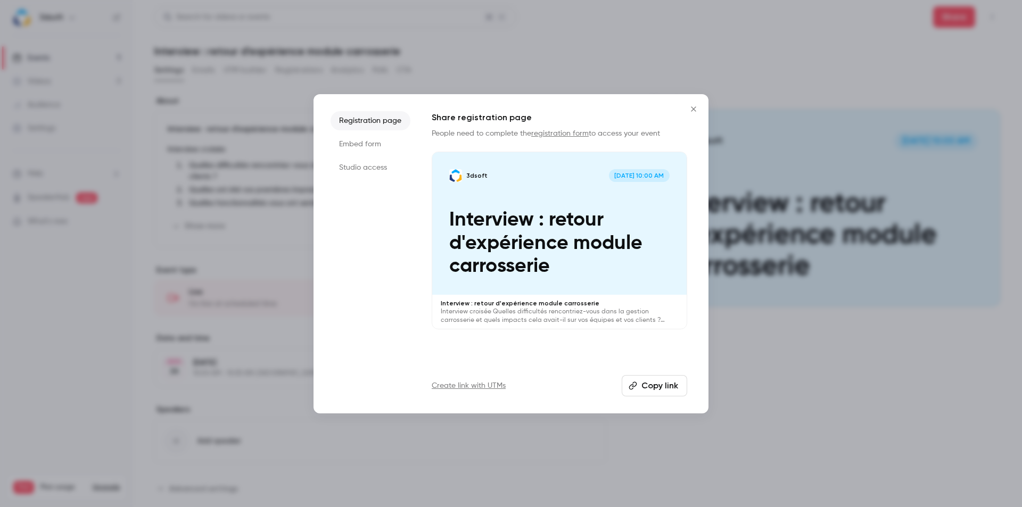
click at [655, 389] on button "Copy link" at bounding box center [654, 385] width 65 height 21
click at [362, 146] on li "Embed form" at bounding box center [371, 144] width 80 height 19
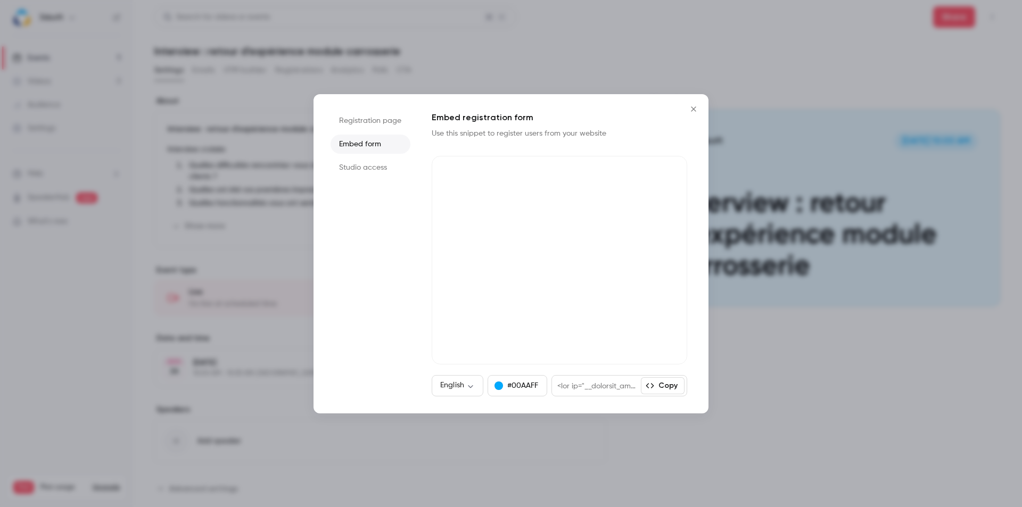
click at [359, 159] on li "Studio access" at bounding box center [371, 167] width 80 height 19
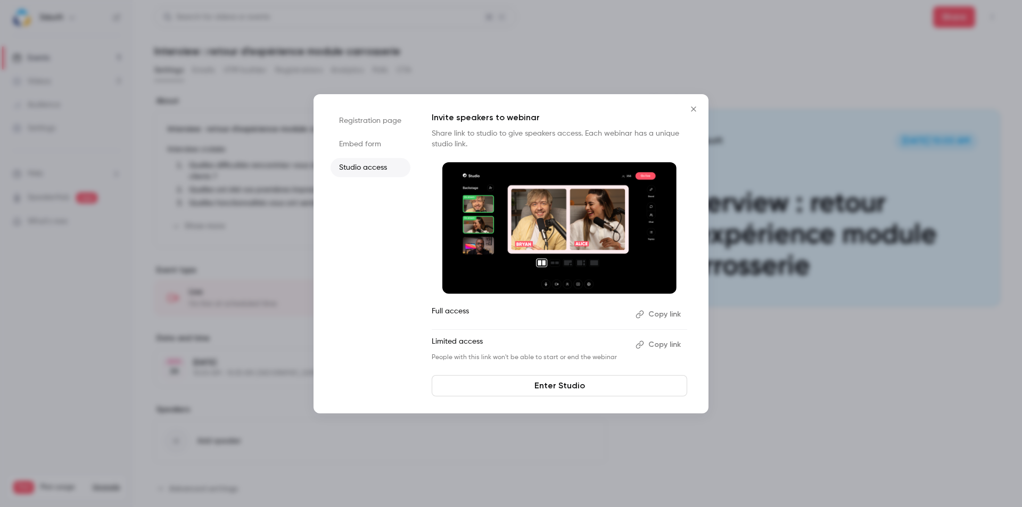
click at [360, 168] on li "Studio access" at bounding box center [371, 167] width 80 height 19
click at [666, 345] on button "Copy link" at bounding box center [659, 344] width 56 height 17
click at [591, 388] on link "Enter Studio" at bounding box center [560, 385] width 256 height 21
click at [659, 344] on button "Copy link" at bounding box center [659, 344] width 56 height 17
click at [695, 108] on icon "Close" at bounding box center [693, 108] width 5 height 5
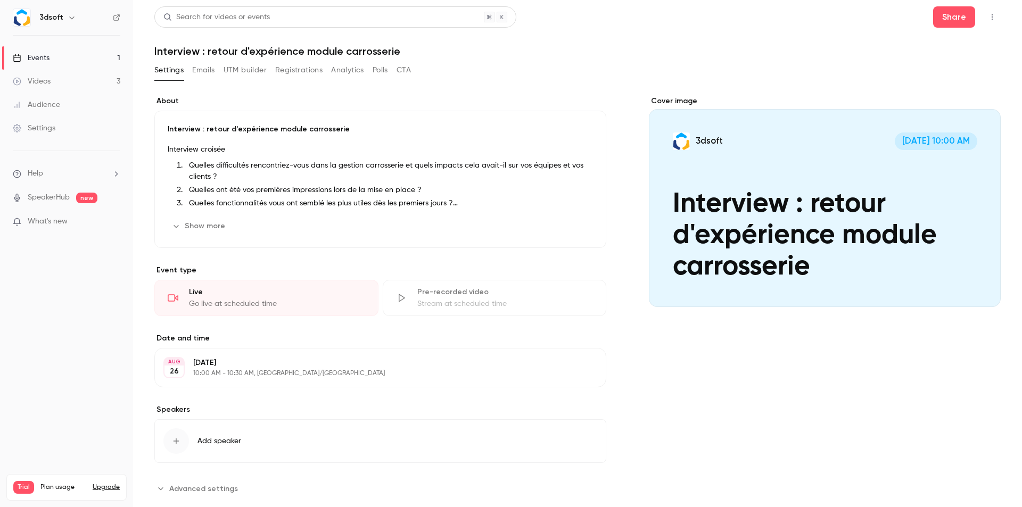
click at [211, 226] on button "Show more" at bounding box center [200, 226] width 64 height 17
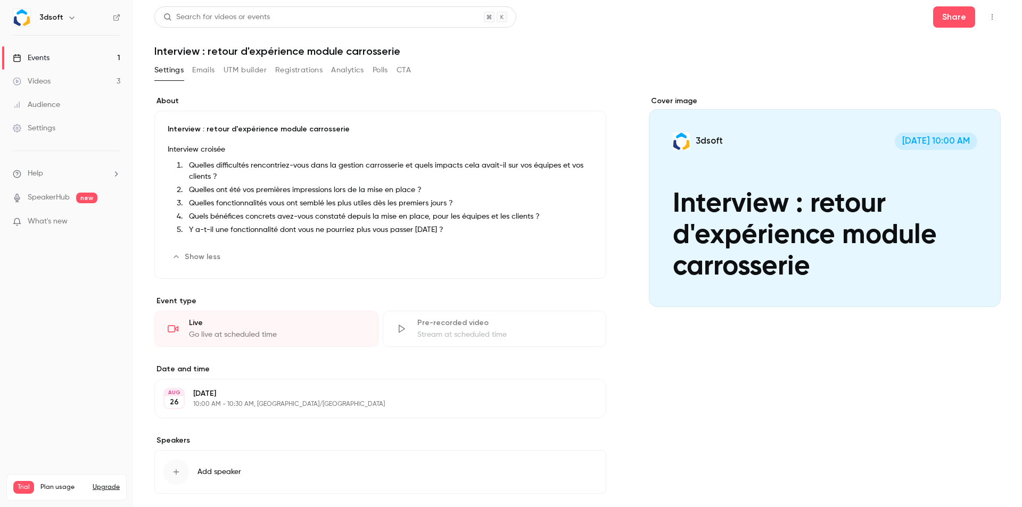
click at [61, 56] on link "Events 1" at bounding box center [66, 57] width 133 height 23
